Goal: Find specific page/section: Find specific page/section

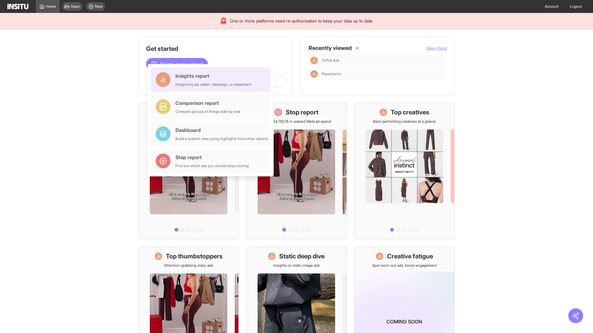
click at [212, 80] on div "Insights report Insights by ad, adset, campaign, or placement" at bounding box center [213, 79] width 76 height 15
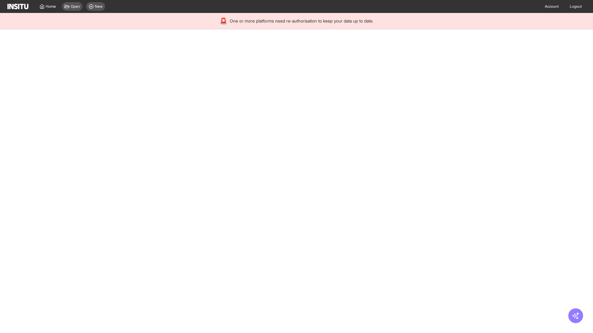
select select "**"
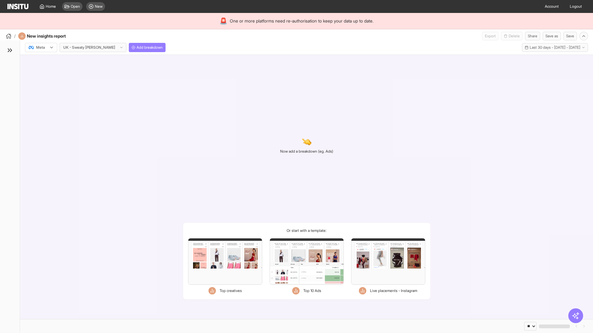
click at [41, 48] on div at bounding box center [36, 47] width 17 height 6
